Goal: Information Seeking & Learning: Learn about a topic

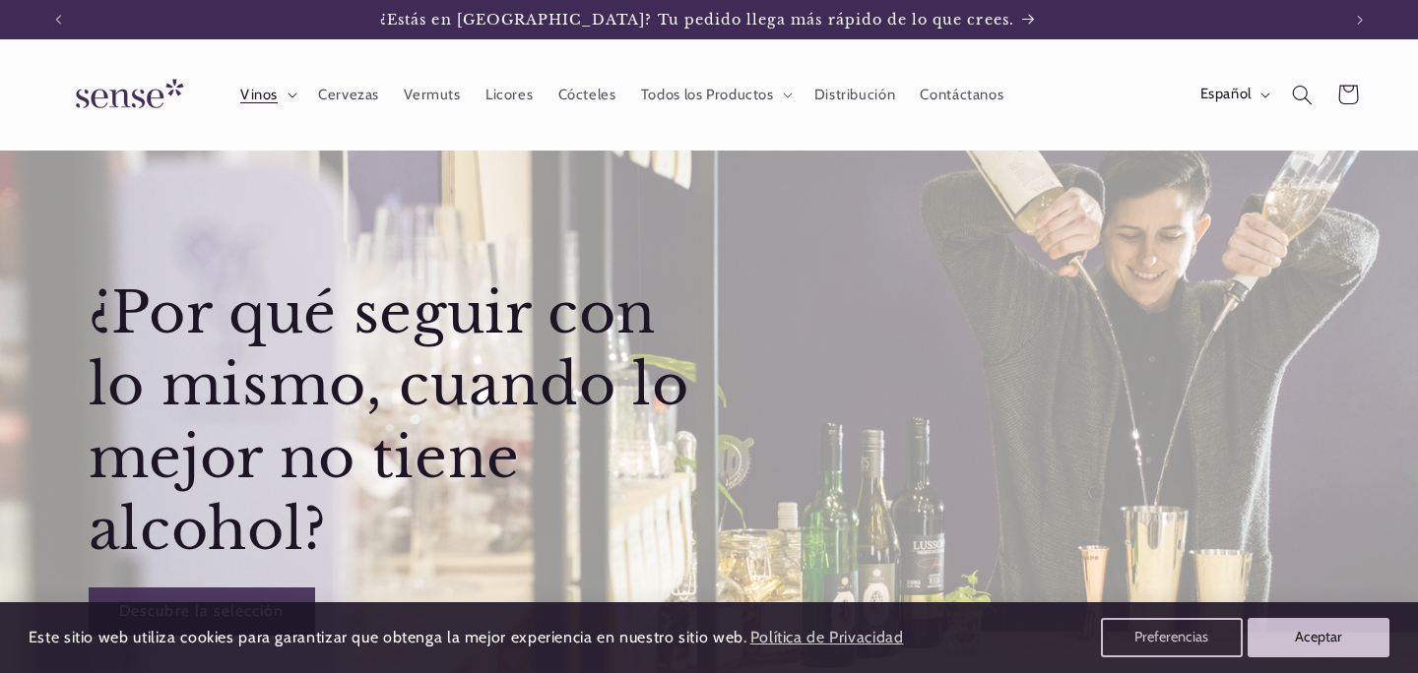
click at [286, 100] on summary "Vinos" at bounding box center [266, 94] width 78 height 43
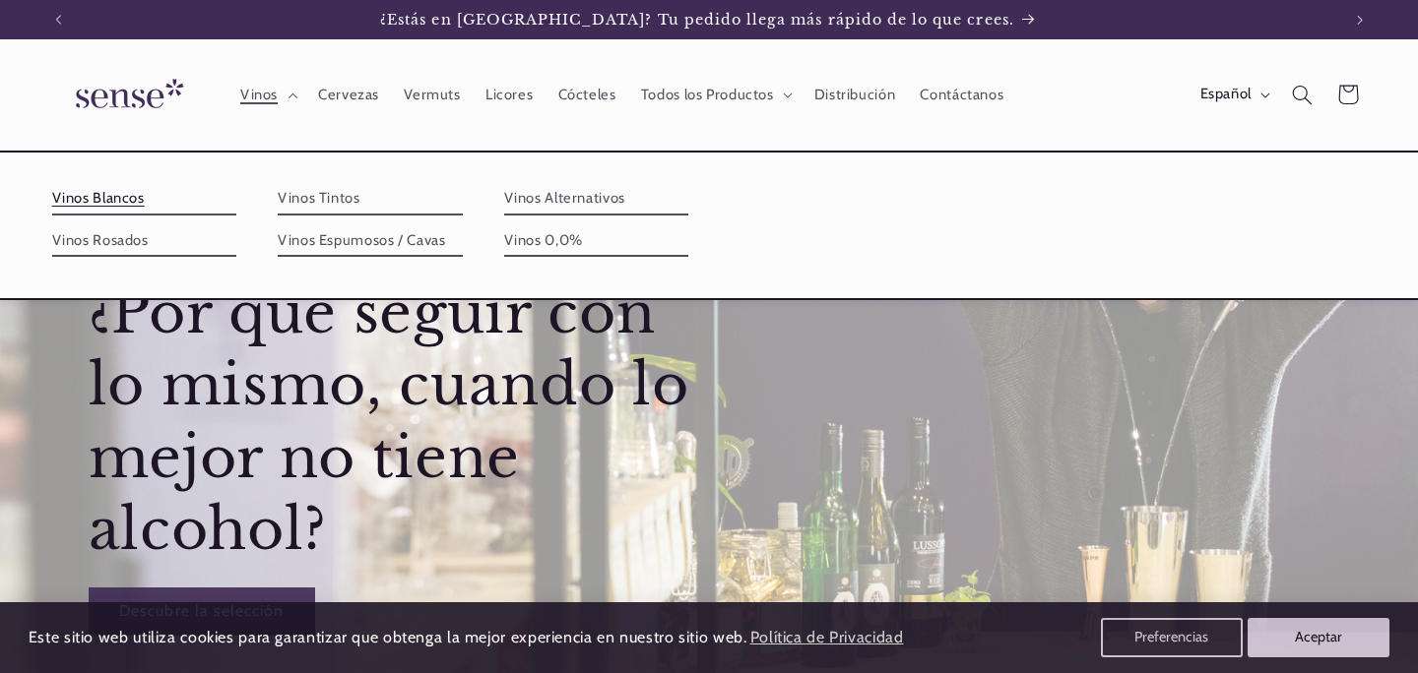
click at [141, 192] on link "Vinos Blancos" at bounding box center [144, 199] width 185 height 32
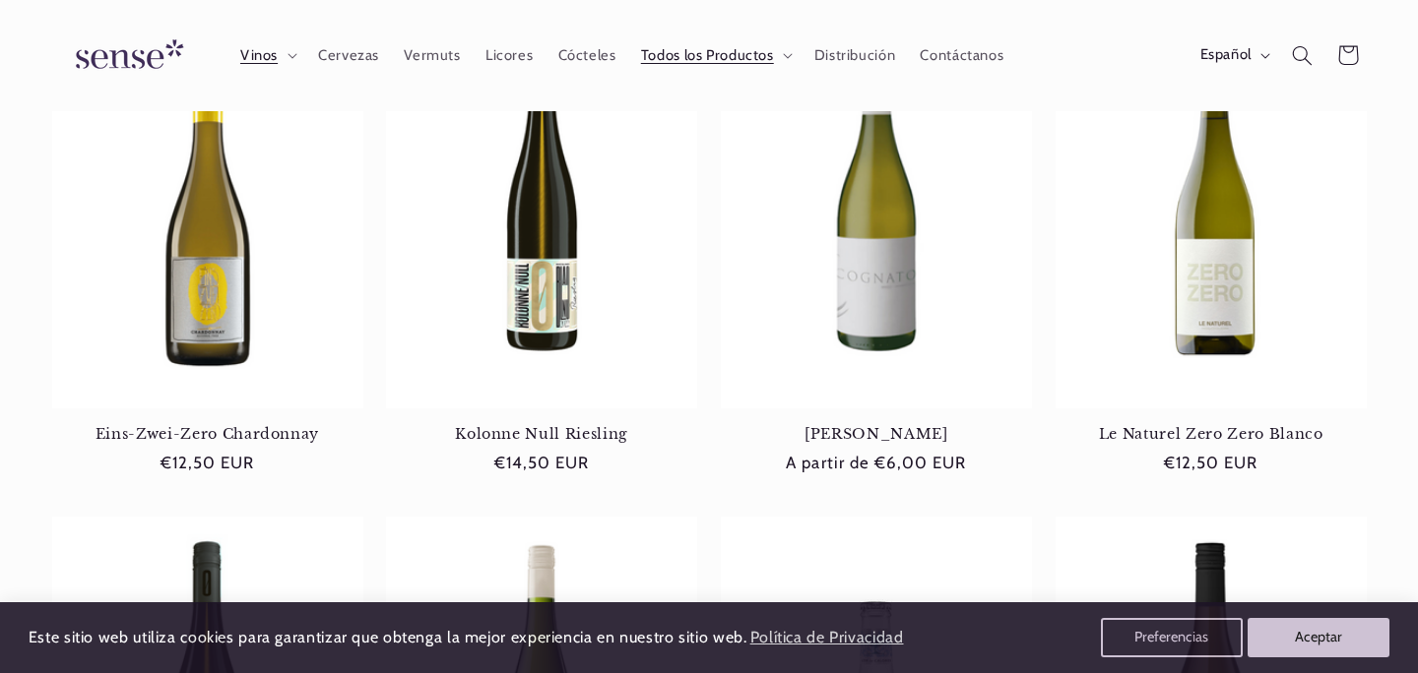
scroll to position [784, 0]
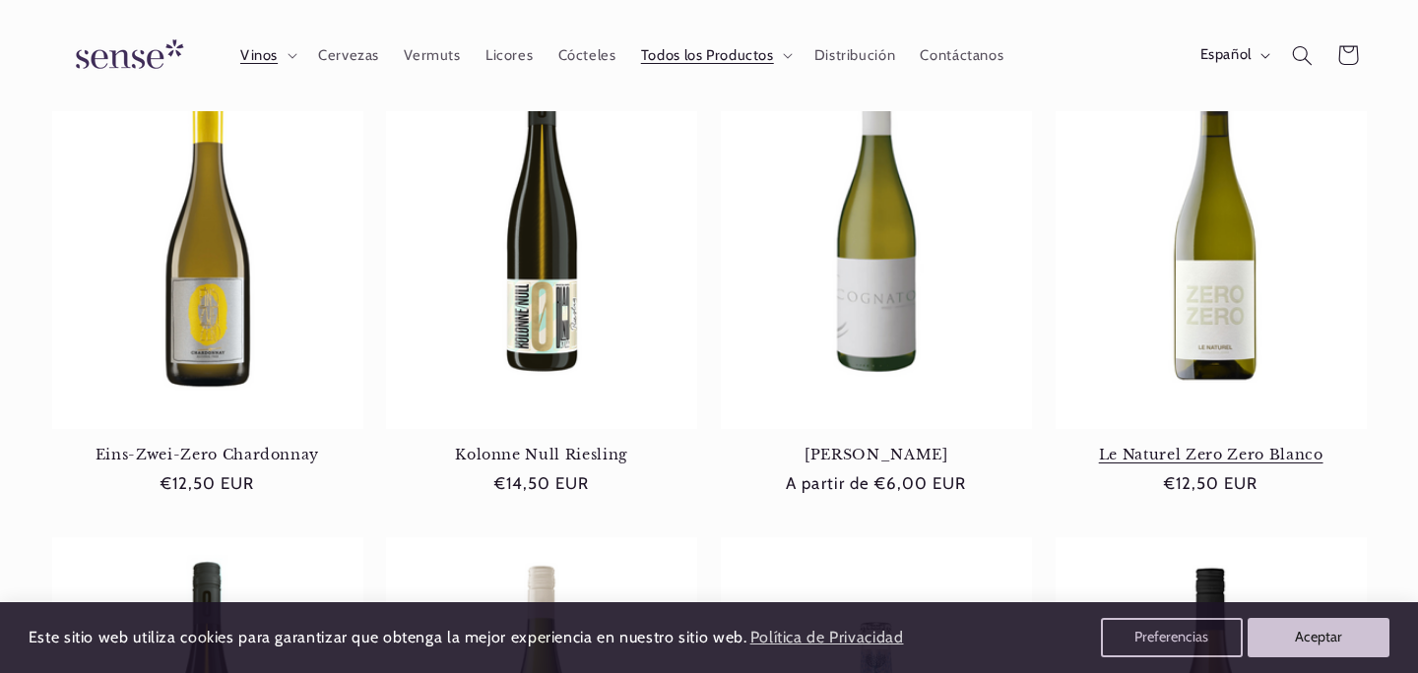
click at [1245, 446] on link "Le Naturel Zero Zero Blanco" at bounding box center [1210, 455] width 311 height 18
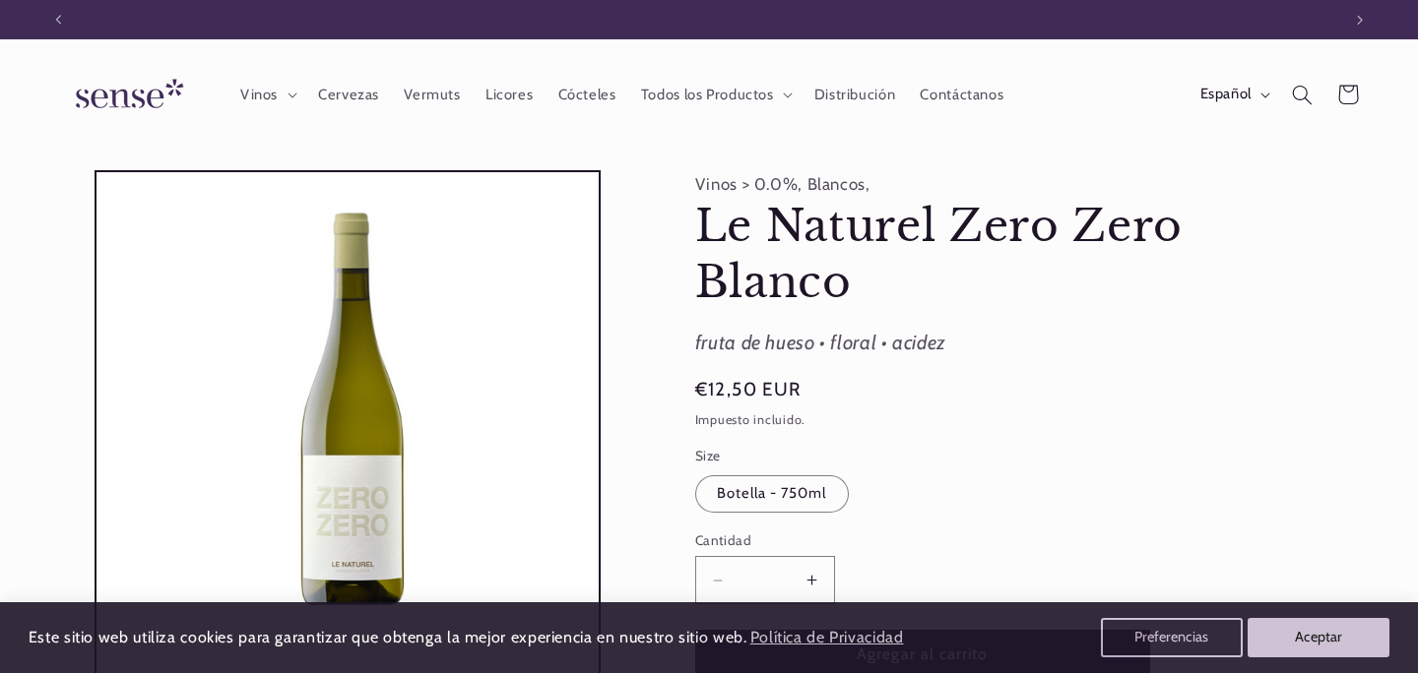
scroll to position [0, 1282]
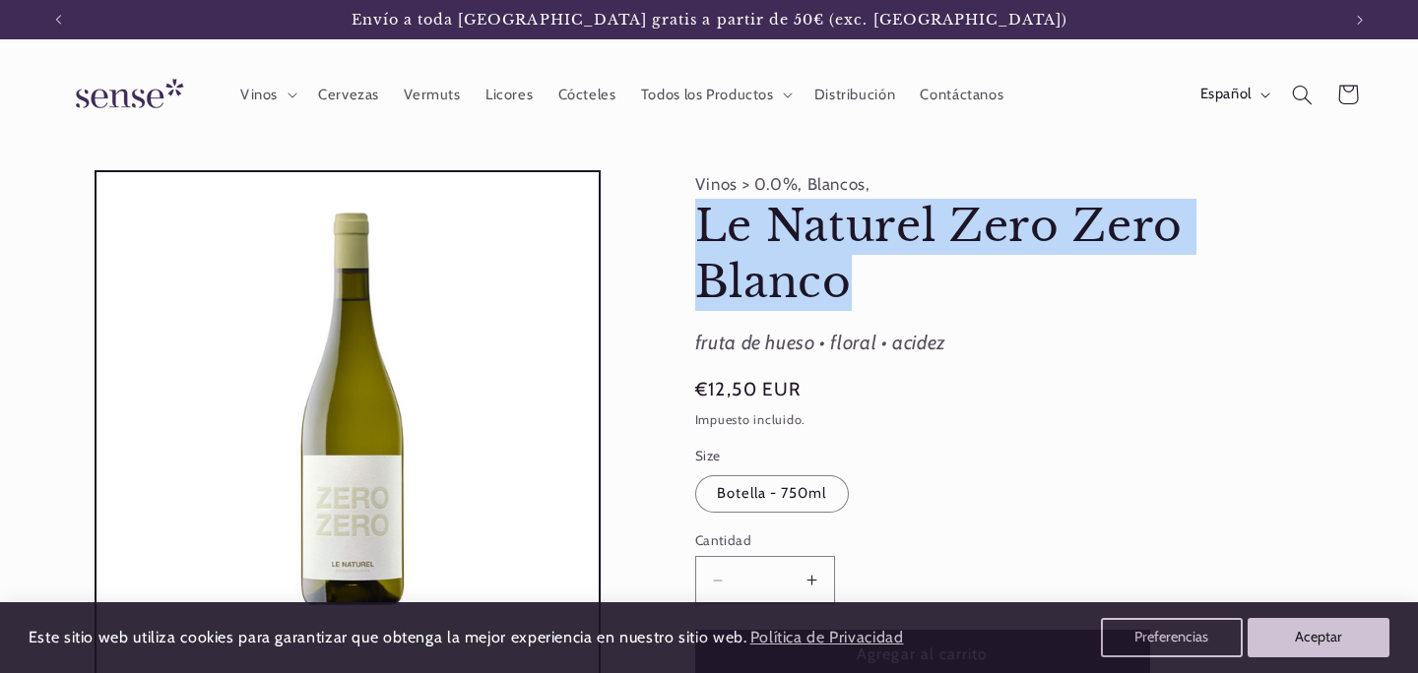
drag, startPoint x: 860, startPoint y: 275, endPoint x: 688, endPoint y: 251, distance: 172.9
click at [687, 250] on div "Vinos > 0.0%, Blancos, Le Naturel Zero Zero Blanco Le Naturel Zero Zero Blanco …" at bounding box center [1004, 633] width 723 height 926
copy h1 "Le Naturel Zero Zero Blanco"
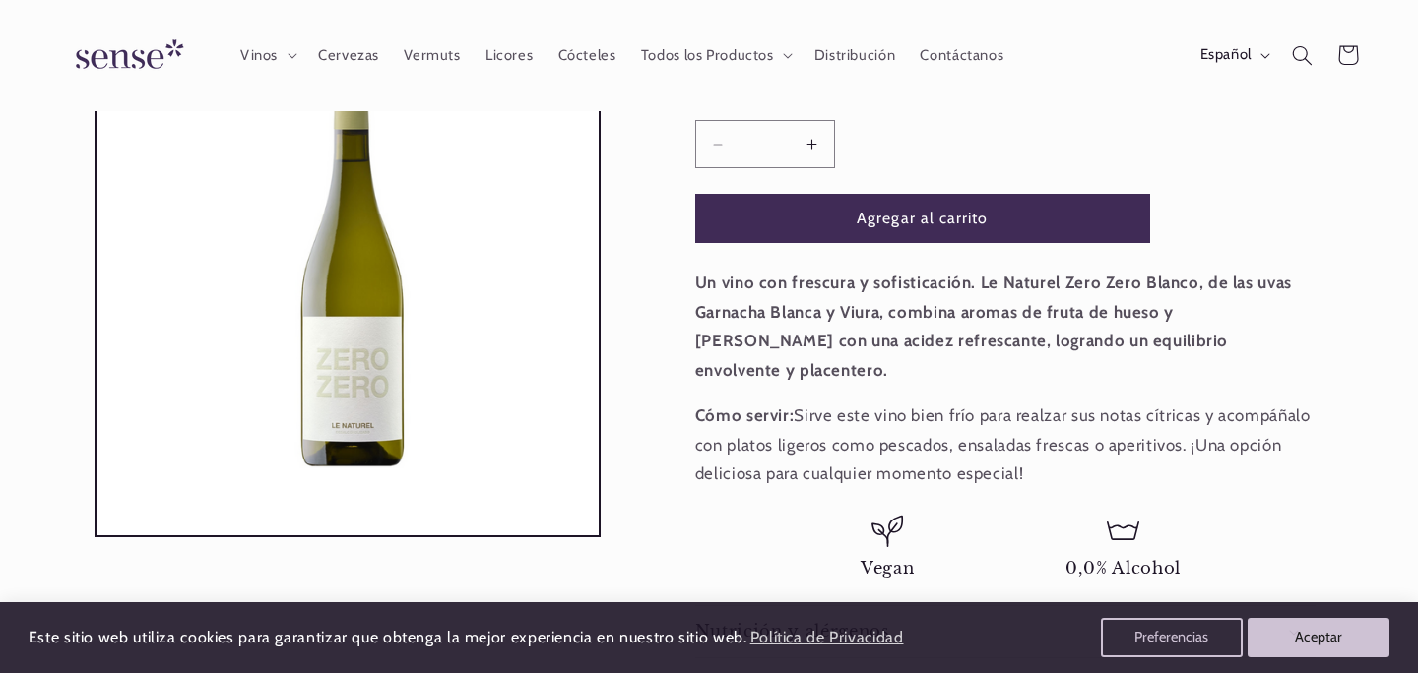
scroll to position [436, 0]
